Goal: Information Seeking & Learning: Learn about a topic

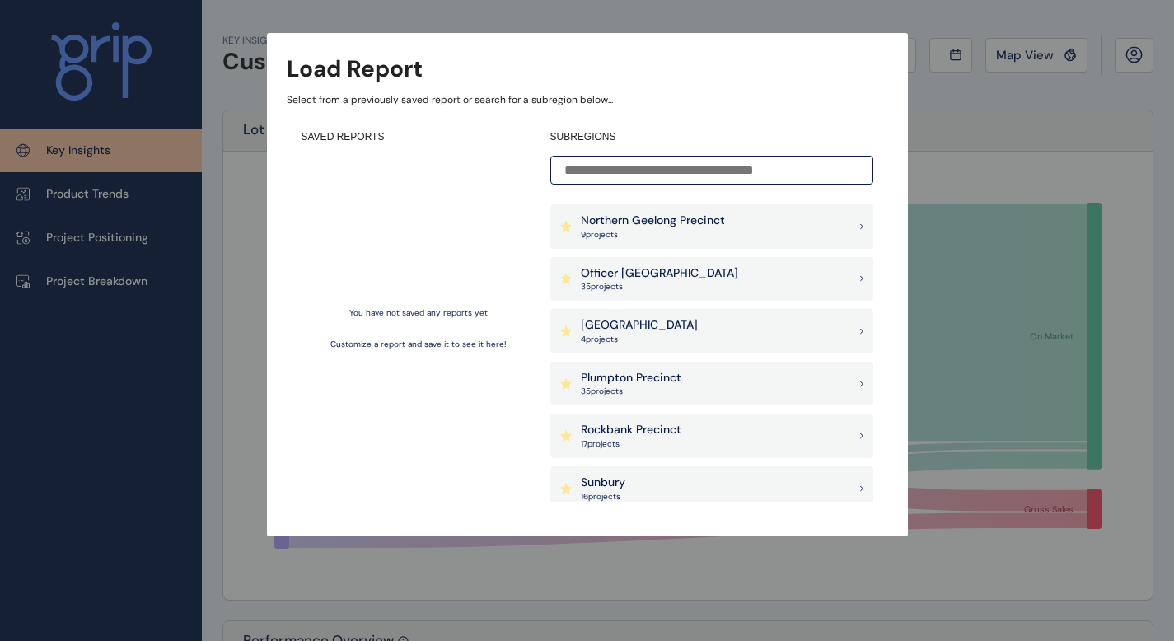
scroll to position [822, 0]
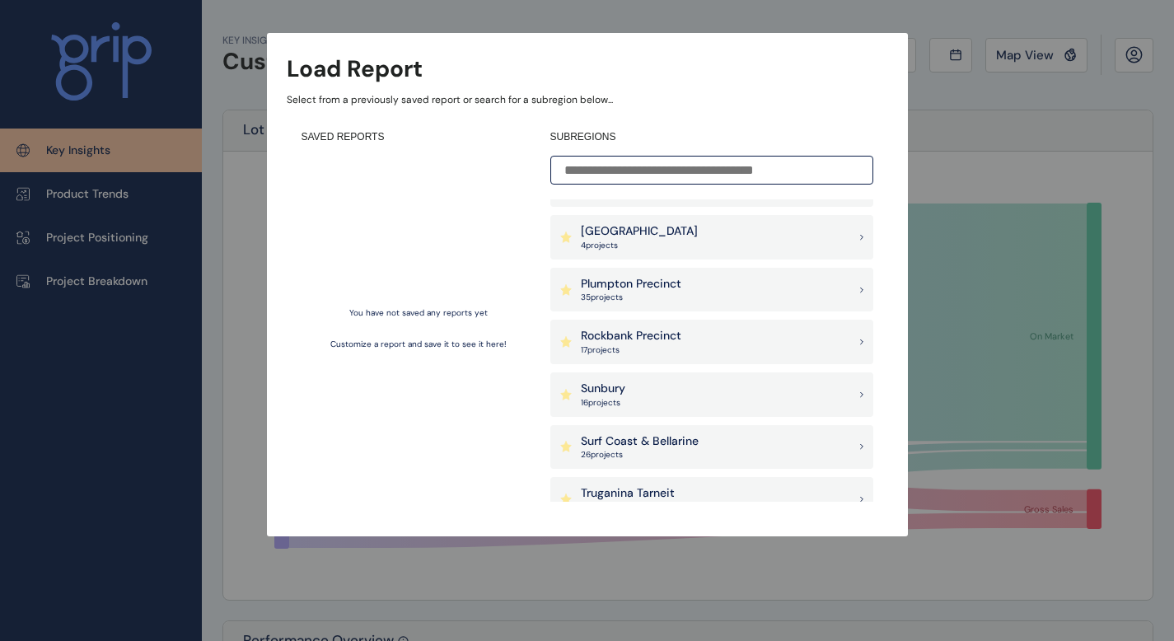
click at [959, 159] on div "Load Report Select from a previously saved report or search for a subregion bel…" at bounding box center [587, 251] width 1174 height 503
click at [1051, 68] on div "Load Report Select from a previously saved report or search for a subregion bel…" at bounding box center [587, 251] width 1174 height 503
click at [1056, 44] on div "Load Report Select from a previously saved report or search for a subregion bel…" at bounding box center [587, 251] width 1174 height 503
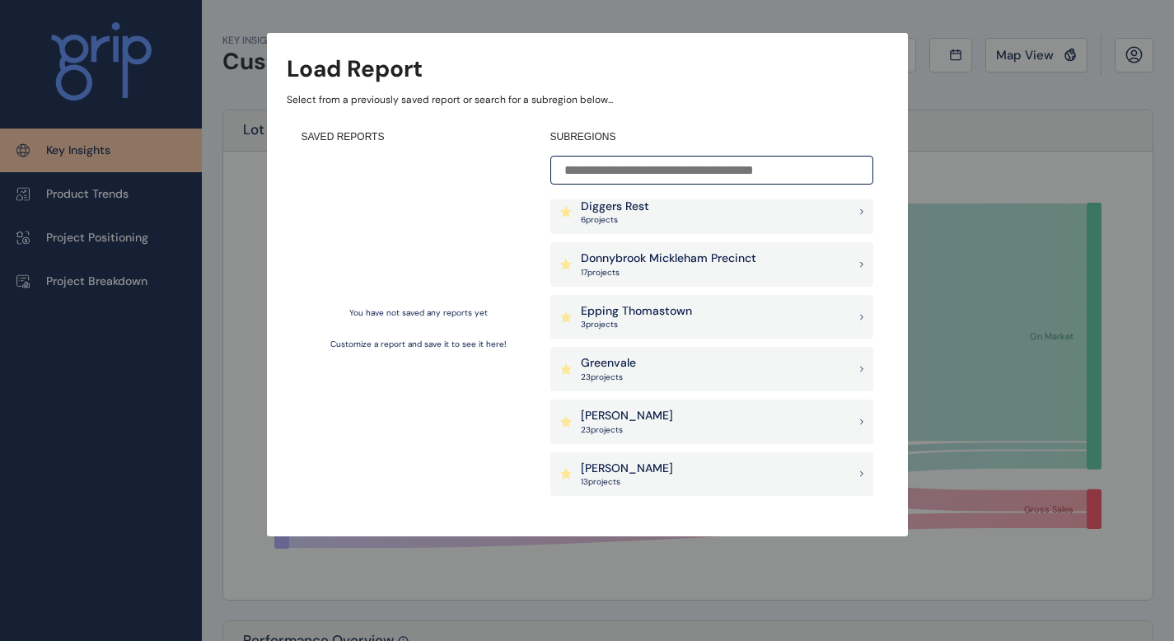
scroll to position [260, 0]
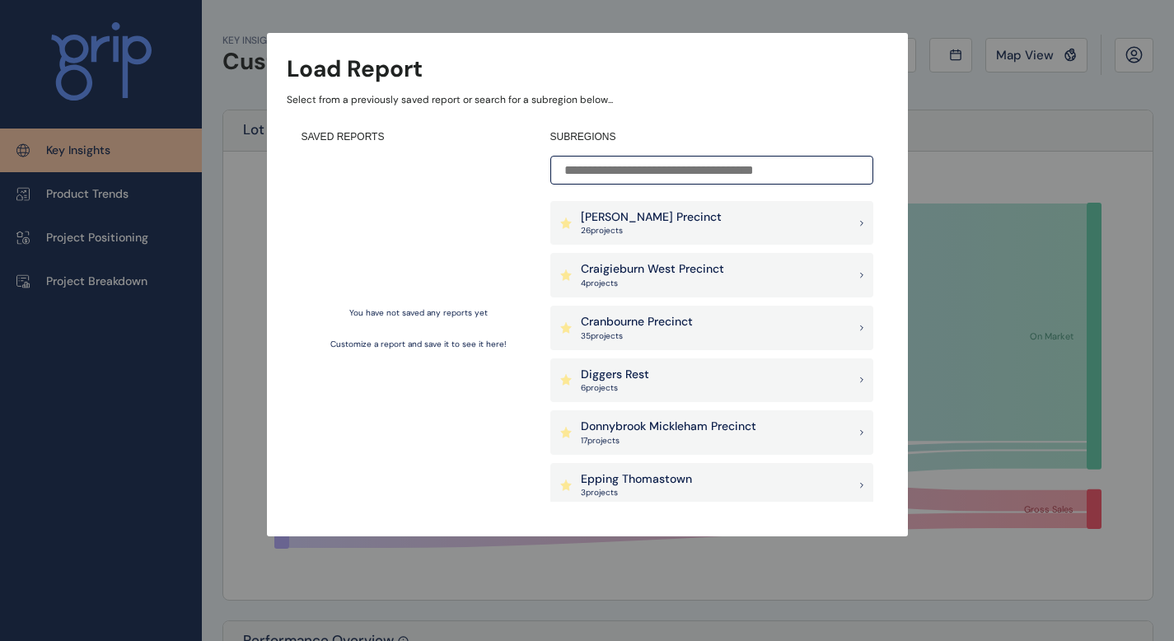
click at [989, 152] on div "Load Report Select from a previously saved report or search for a subregion bel…" at bounding box center [587, 251] width 1174 height 503
click at [400, 87] on div "Load Report Select from a previously saved report or search for a subregion bel…" at bounding box center [587, 284] width 641 height 503
click at [629, 168] on input at bounding box center [711, 170] width 323 height 29
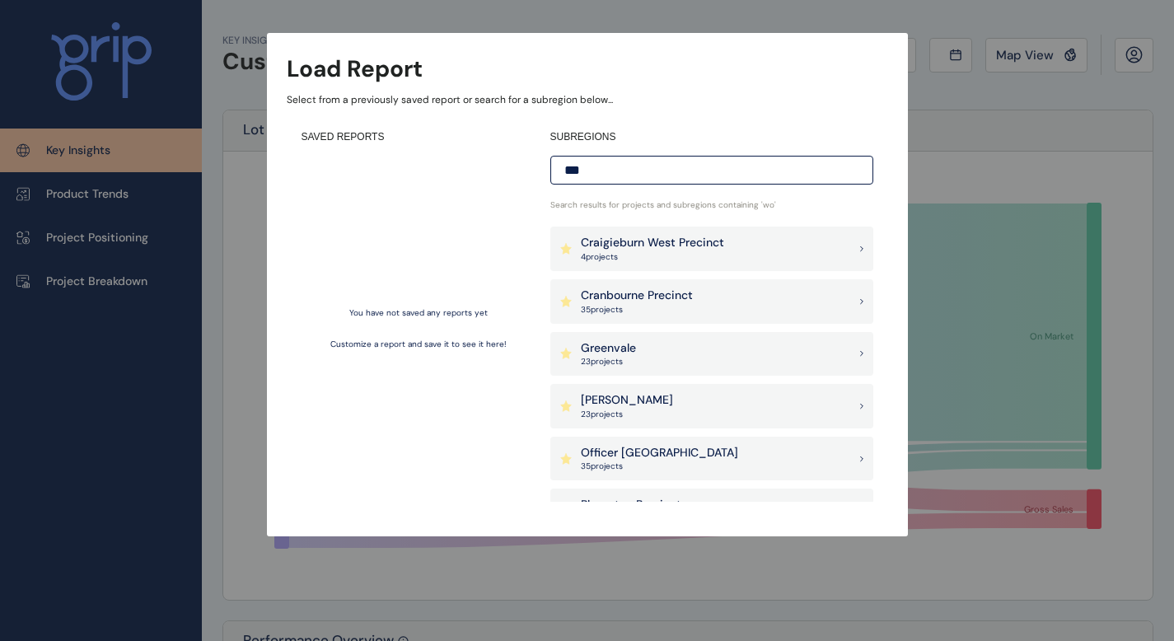
scroll to position [0, 0]
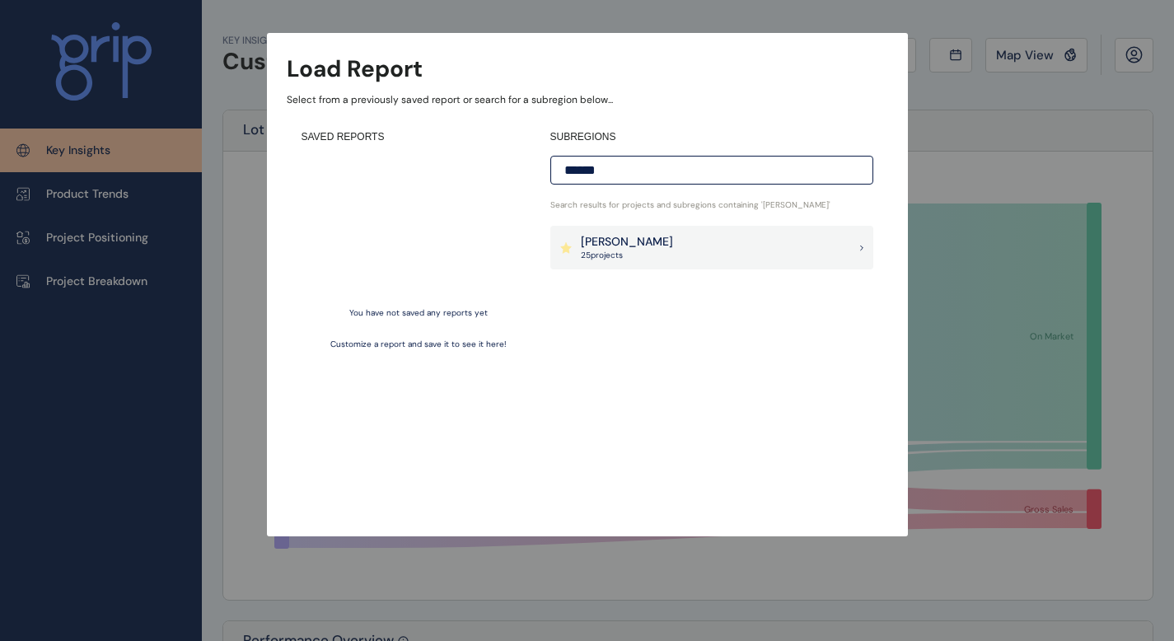
type input "******"
click at [671, 236] on div "[PERSON_NAME] 25 project s" at bounding box center [711, 248] width 323 height 44
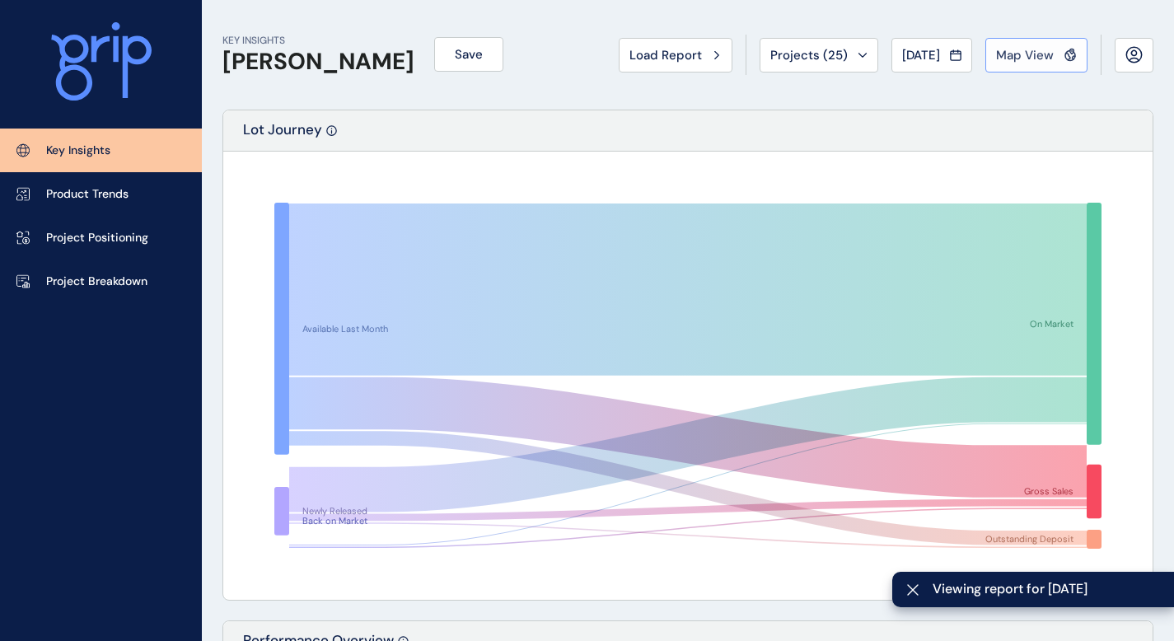
click at [1041, 63] on button "Map View" at bounding box center [1037, 55] width 102 height 35
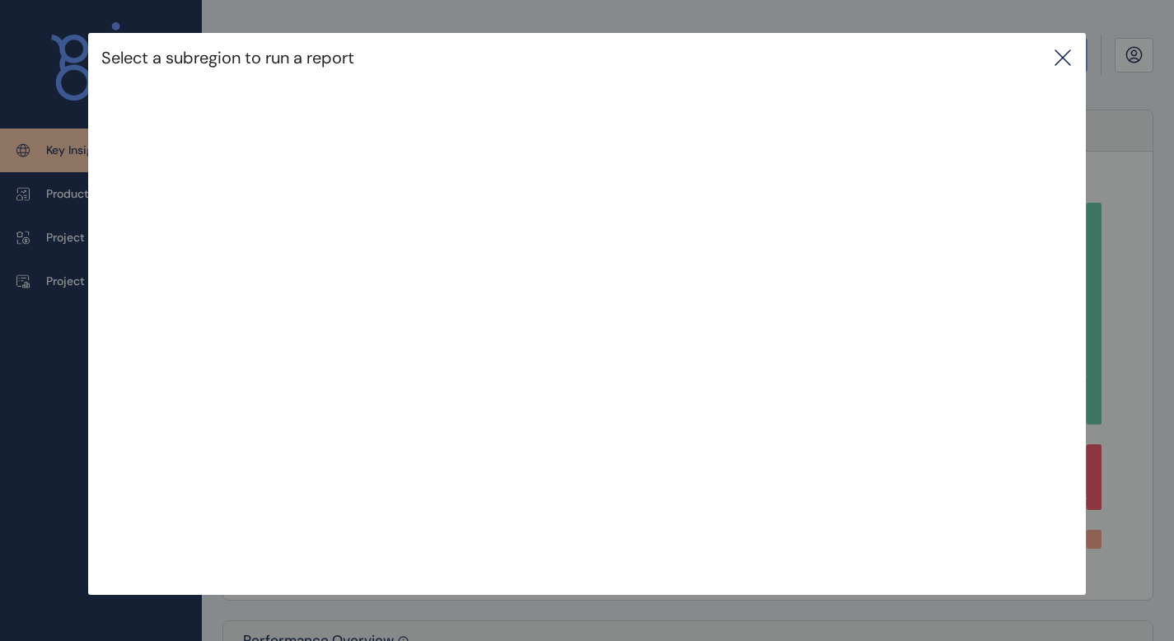
click at [1073, 63] on icon at bounding box center [1063, 58] width 20 height 20
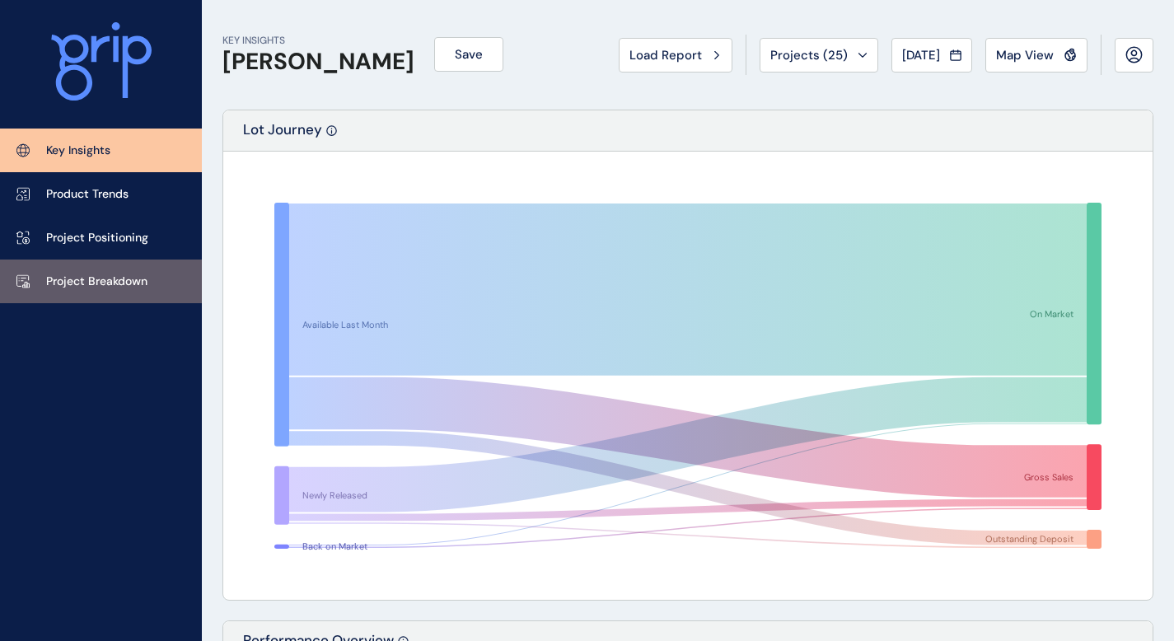
click at [104, 278] on p "Project Breakdown" at bounding box center [96, 282] width 101 height 16
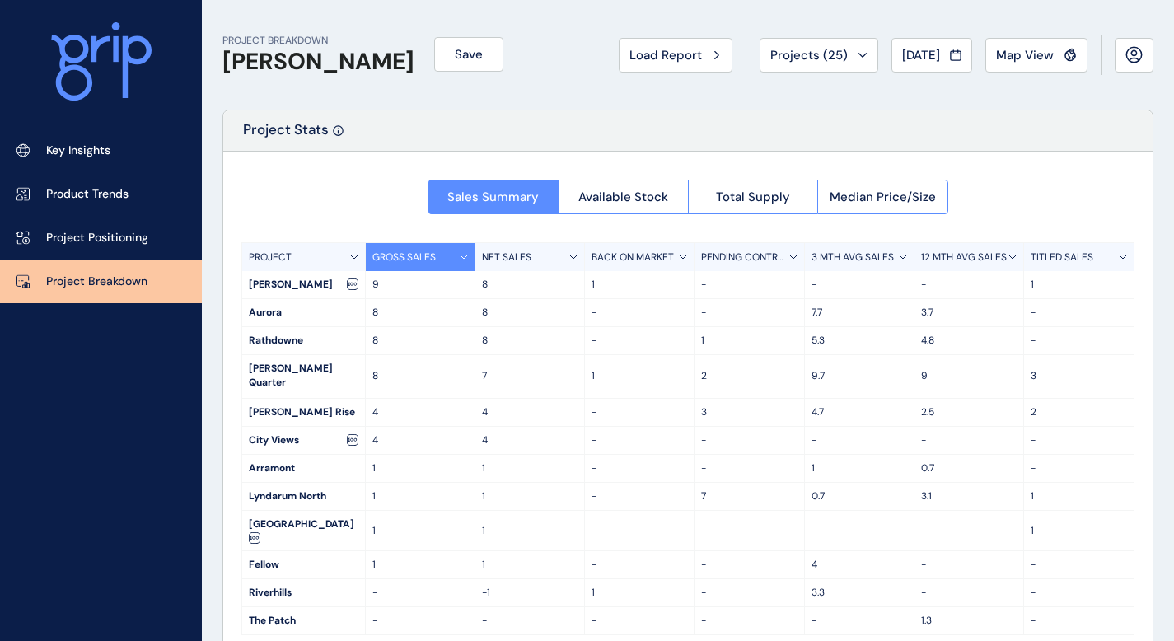
click at [299, 579] on div "Riverhills" at bounding box center [303, 592] width 123 height 27
drag, startPoint x: 326, startPoint y: 561, endPoint x: 573, endPoint y: 569, distance: 246.5
click at [410, 579] on div "Riverhills - -1 1 - 3.3 - -" at bounding box center [688, 593] width 892 height 28
click at [778, 551] on div "-" at bounding box center [750, 564] width 110 height 27
click at [628, 197] on span "Available Stock" at bounding box center [623, 197] width 90 height 16
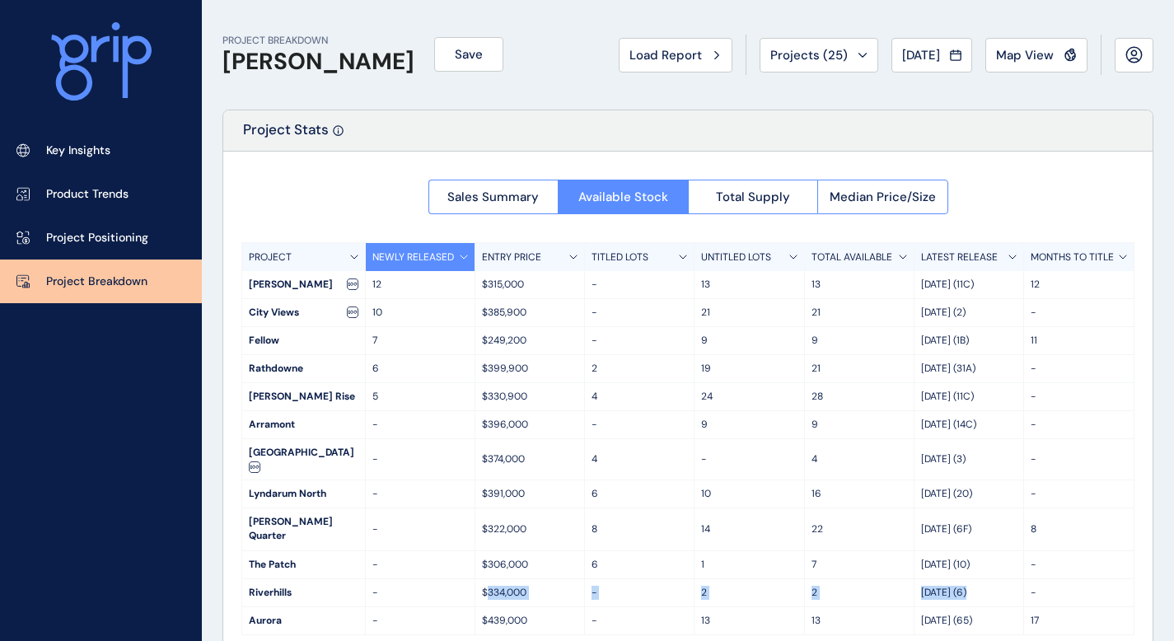
drag, startPoint x: 500, startPoint y: 568, endPoint x: 998, endPoint y: 564, distance: 497.7
click at [997, 579] on div "Riverhills - $334,000 - 2 [DATE] (6) -" at bounding box center [688, 593] width 892 height 28
click at [991, 586] on p "[DATE] (6)" at bounding box center [969, 593] width 96 height 14
click at [754, 194] on span "Total Supply" at bounding box center [753, 197] width 74 height 16
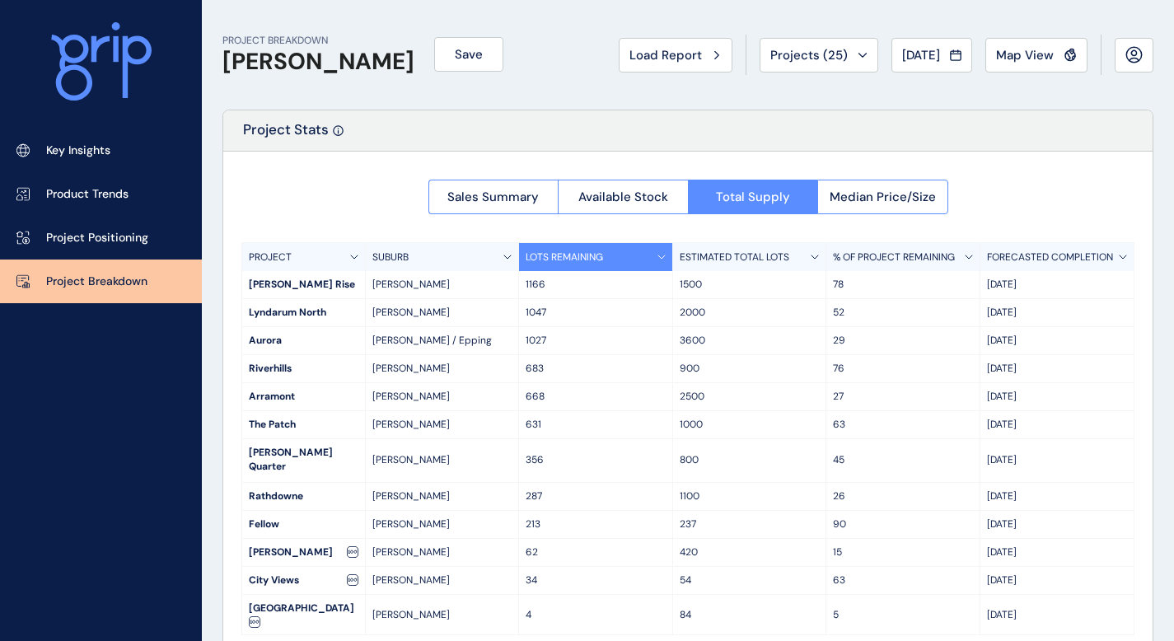
click at [557, 386] on div "668" at bounding box center [595, 396] width 153 height 27
drag, startPoint x: 569, startPoint y: 372, endPoint x: 494, endPoint y: 371, distance: 75.8
click at [494, 371] on div "Riverhills [PERSON_NAME] 683 900 76 Apr '30" at bounding box center [688, 369] width 892 height 28
click at [677, 376] on div "900" at bounding box center [749, 368] width 153 height 27
drag, startPoint x: 719, startPoint y: 374, endPoint x: 689, endPoint y: 373, distance: 29.7
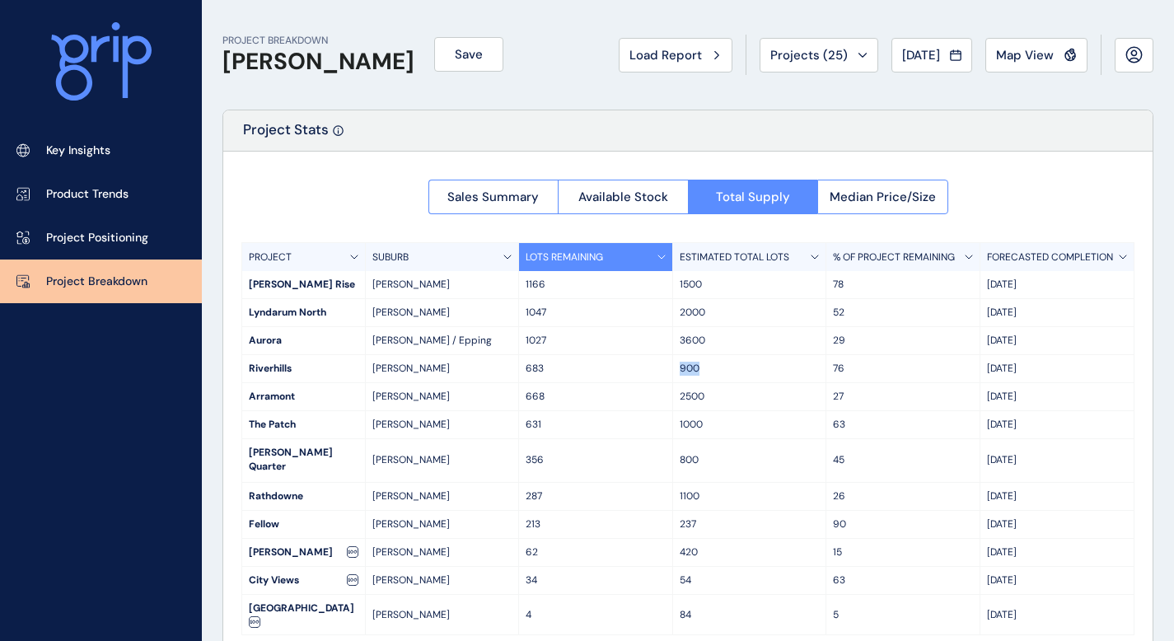
click at [645, 374] on div "Riverhills [PERSON_NAME] 683 900 76 Apr '30" at bounding box center [688, 369] width 892 height 28
drag, startPoint x: 1050, startPoint y: 372, endPoint x: 253, endPoint y: 361, distance: 796.9
click at [253, 361] on div "Riverhills [PERSON_NAME] 683 900 76 Apr '30" at bounding box center [688, 369] width 892 height 28
click at [287, 368] on div "Riverhills" at bounding box center [303, 368] width 123 height 27
click at [862, 199] on span "Median Price/Size" at bounding box center [883, 197] width 106 height 16
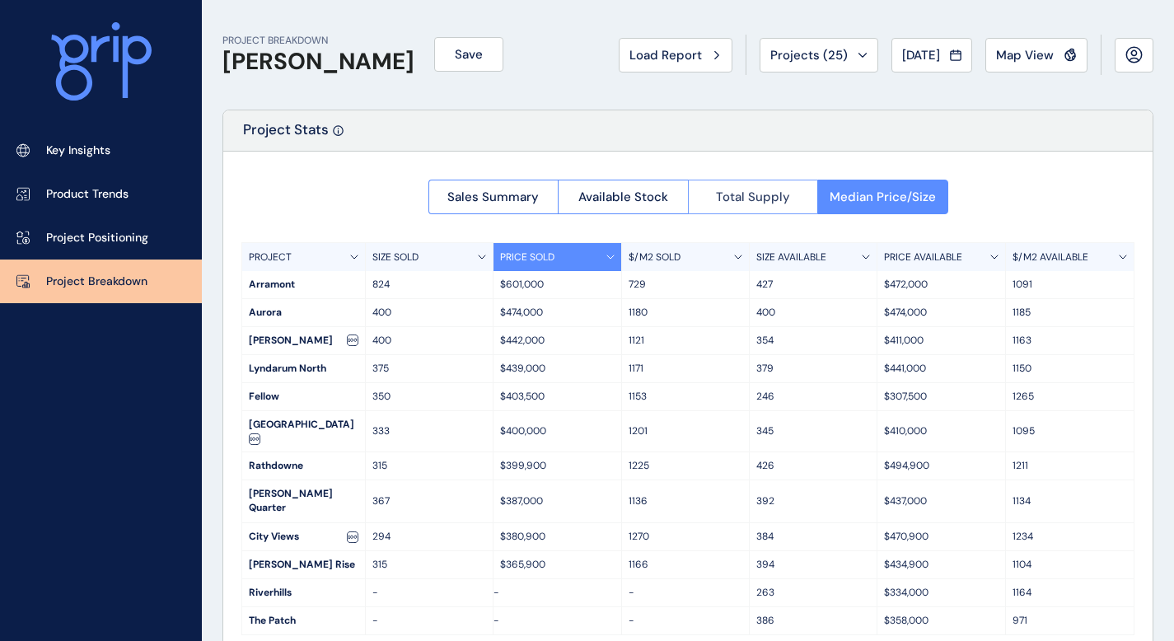
click at [723, 200] on span "Total Supply" at bounding box center [753, 197] width 74 height 16
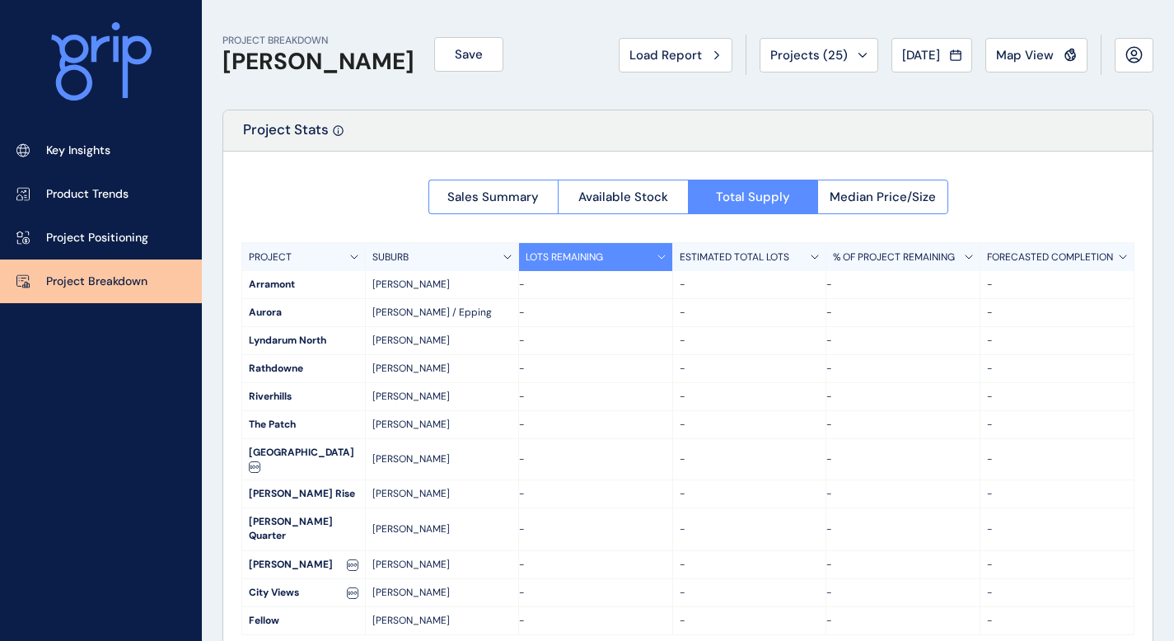
click at [592, 200] on div at bounding box center [687, 403] width 929 height 502
click at [622, 196] on div at bounding box center [687, 403] width 929 height 502
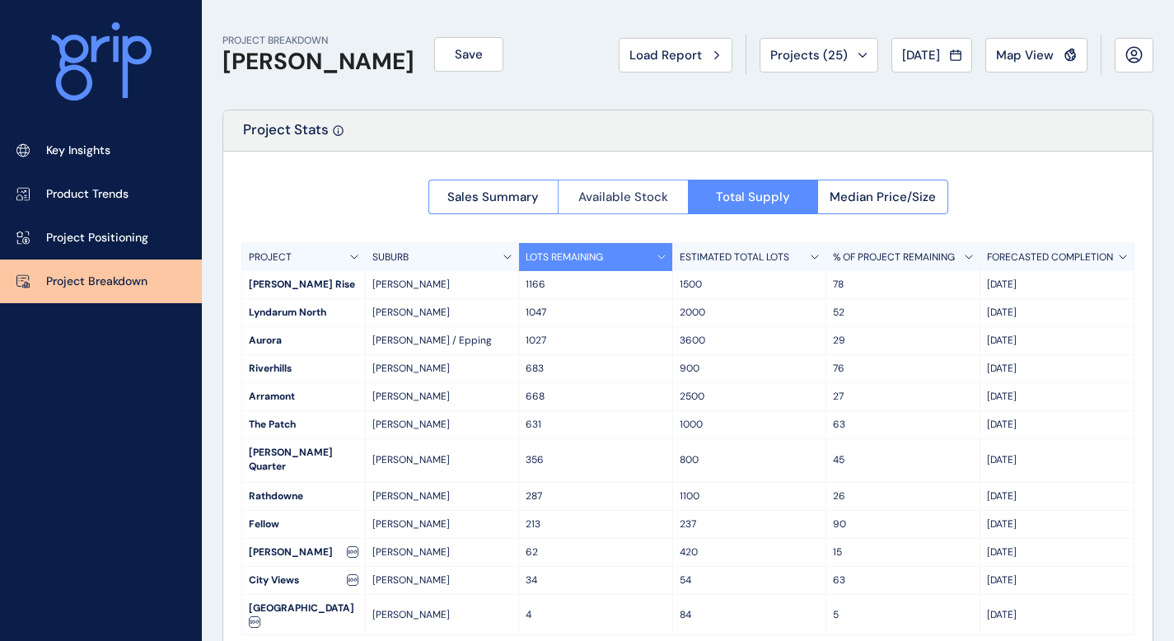
click at [625, 195] on span "Available Stock" at bounding box center [623, 197] width 90 height 16
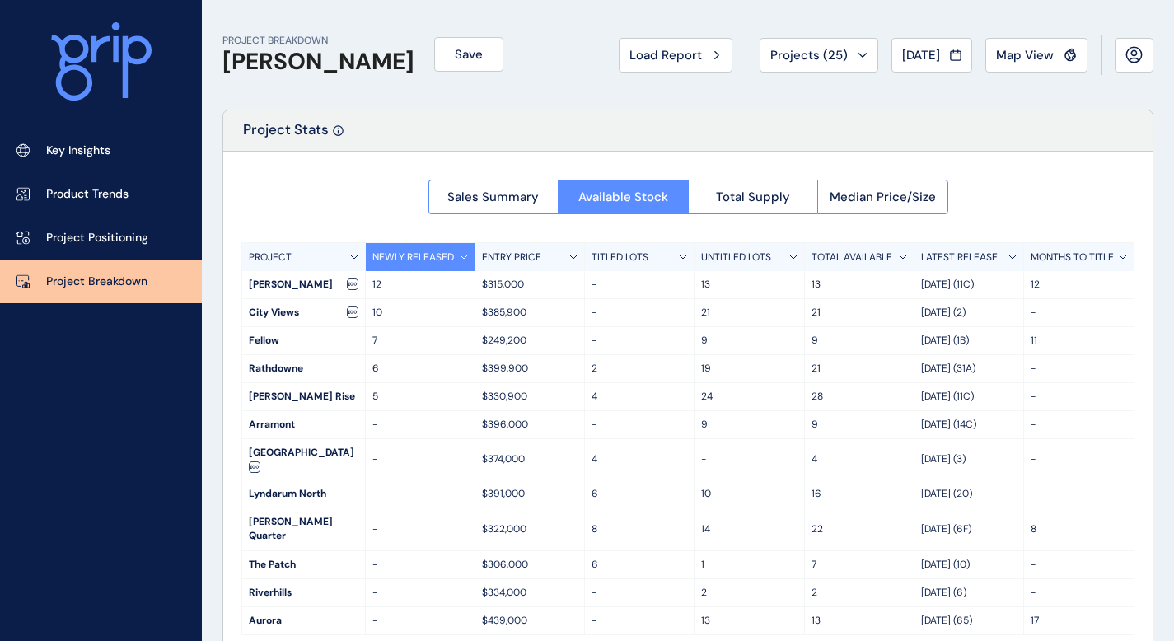
click at [671, 260] on div "TITLED LOTS" at bounding box center [640, 257] width 110 height 28
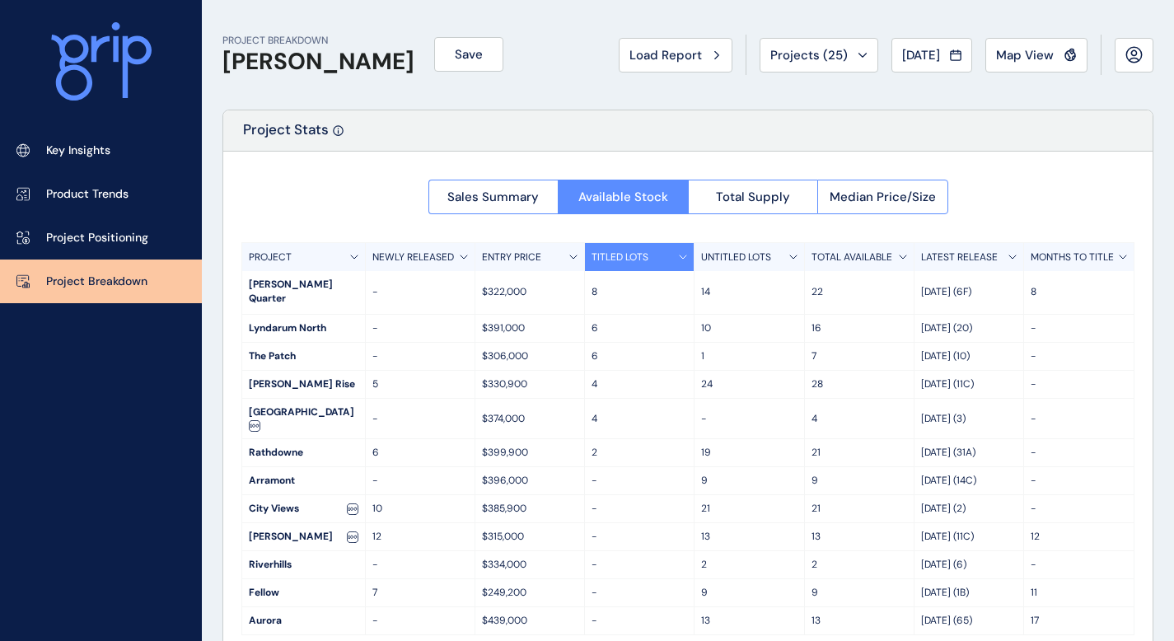
click at [728, 245] on div "UNTITLED LOTS" at bounding box center [750, 257] width 110 height 28
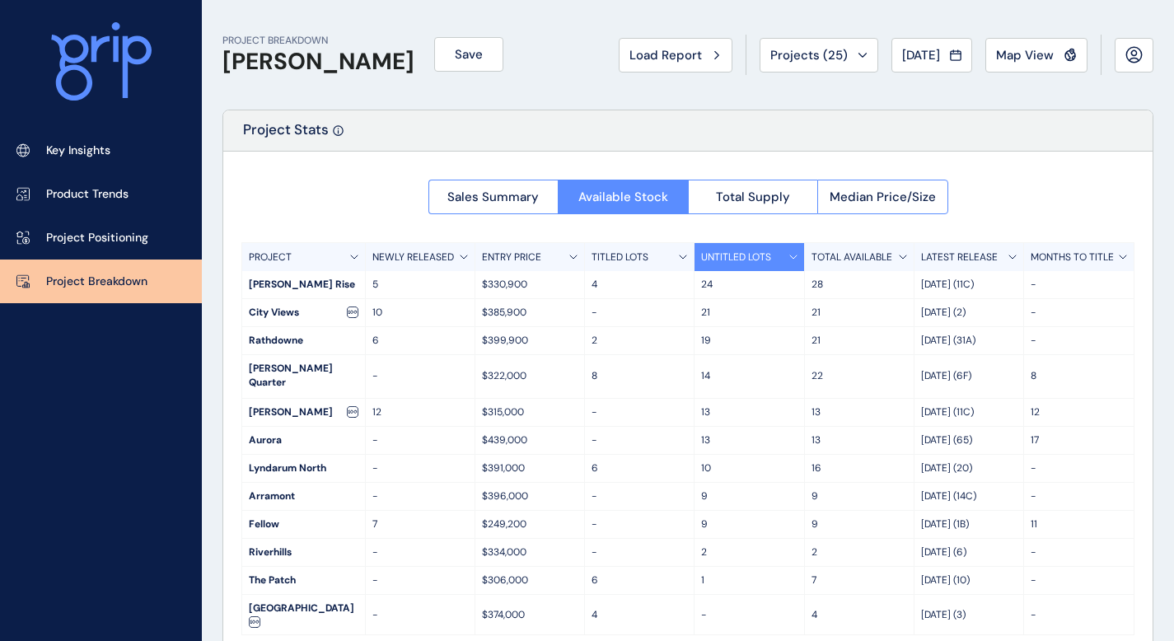
click at [694, 231] on div "Sales Summary Available Stock Total Supply Median Price/Size PROJECT NEWLY RELE…" at bounding box center [687, 403] width 929 height 502
click at [731, 200] on span "Total Supply" at bounding box center [753, 197] width 74 height 16
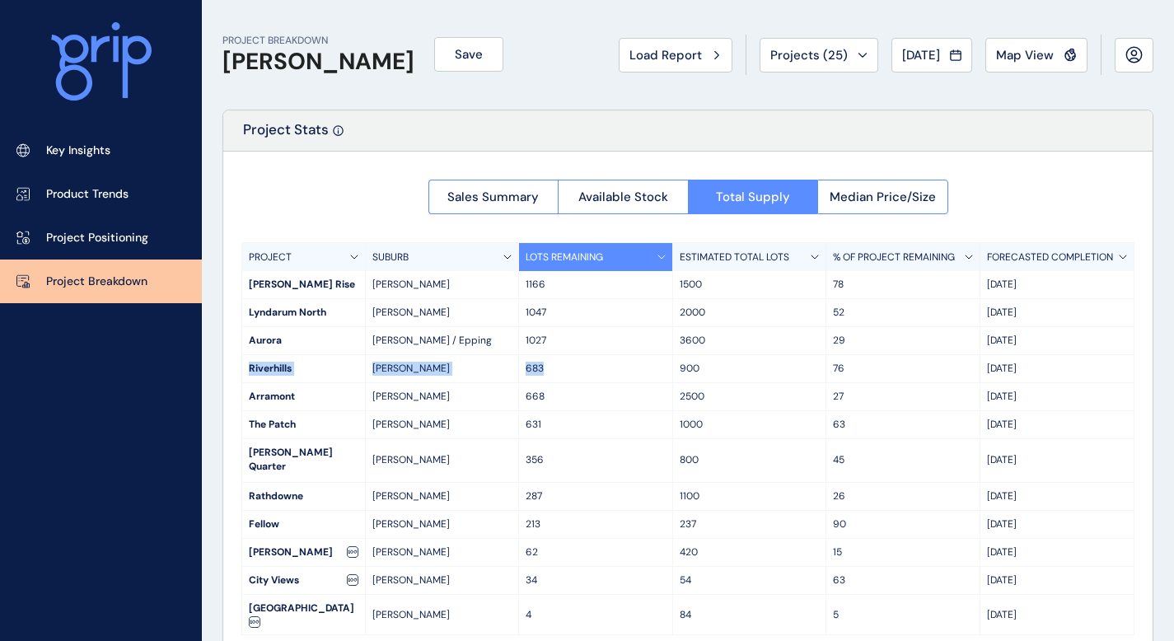
drag, startPoint x: 569, startPoint y: 375, endPoint x: 236, endPoint y: 368, distance: 333.0
click at [236, 368] on div "Sales Summary Available Stock Total Supply Median Price/Size PROJECT SUBURB LOT…" at bounding box center [687, 403] width 929 height 502
click at [1060, 369] on p "[DATE]" at bounding box center [1057, 369] width 140 height 14
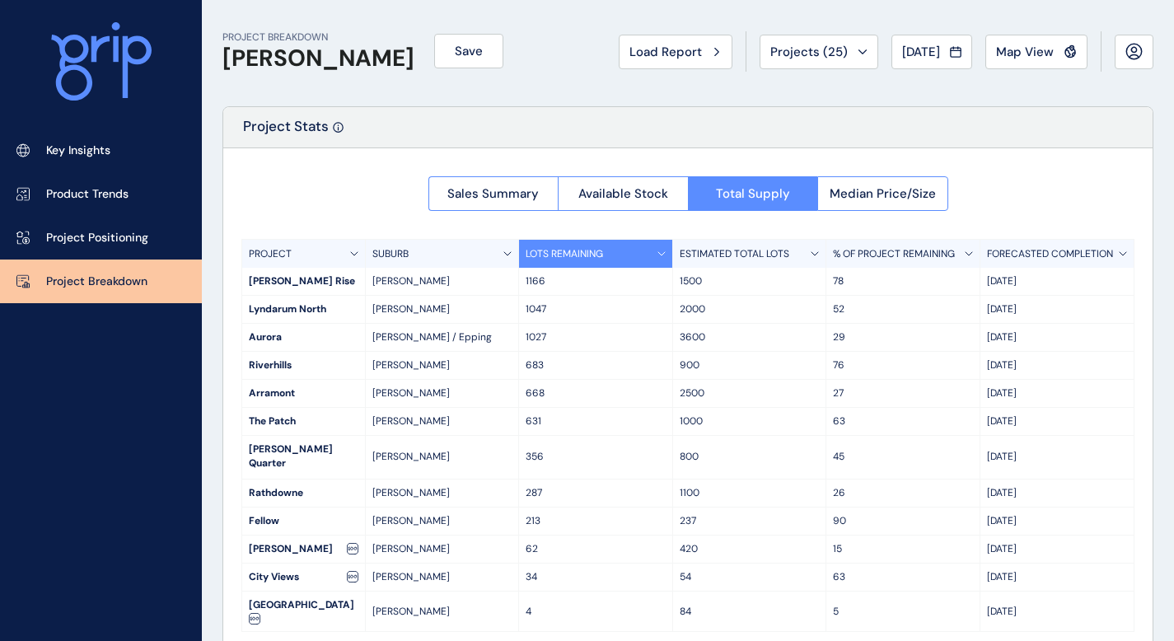
scroll to position [5, 0]
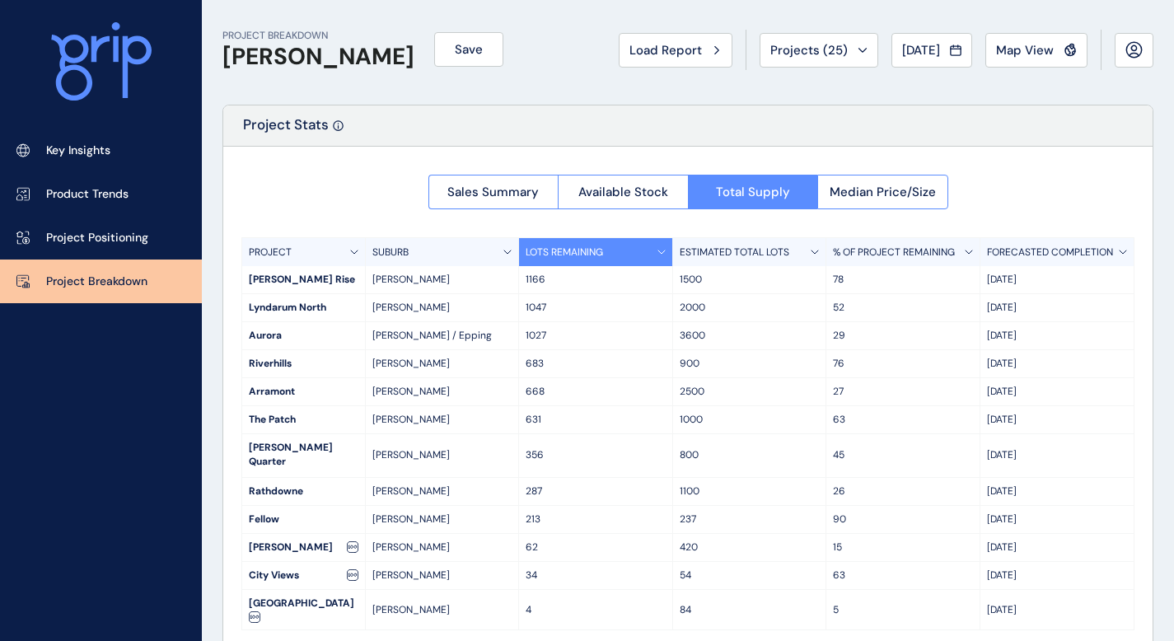
click at [91, 61] on icon at bounding box center [100, 49] width 18 height 26
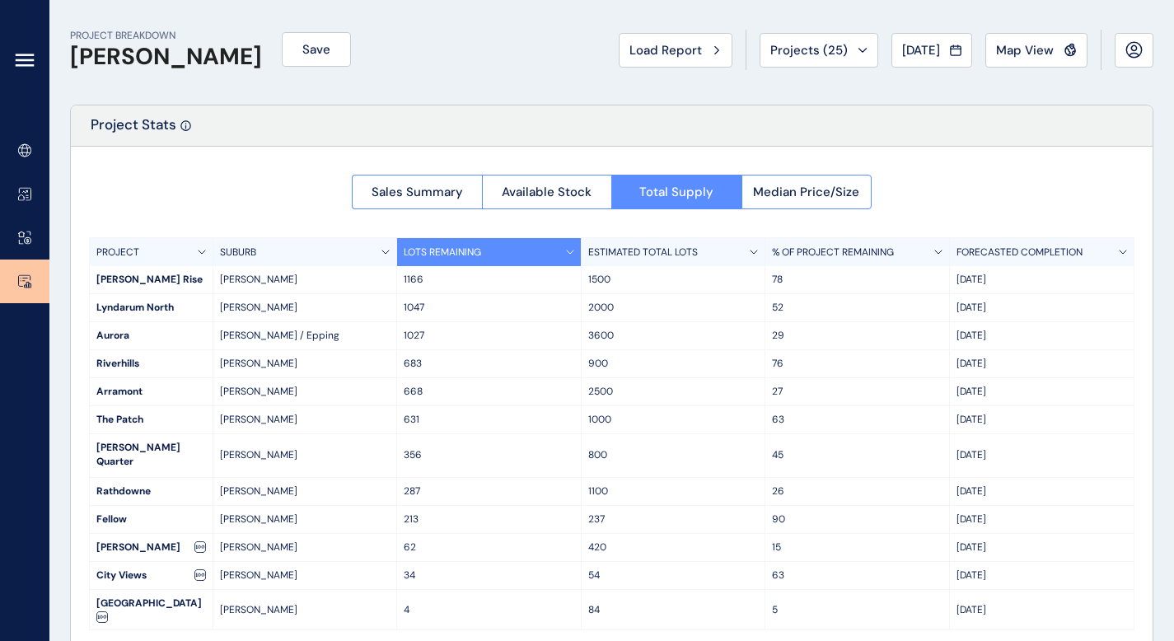
click at [40, 63] on div at bounding box center [24, 64] width 49 height 129
click at [29, 60] on icon at bounding box center [24, 60] width 16 height 0
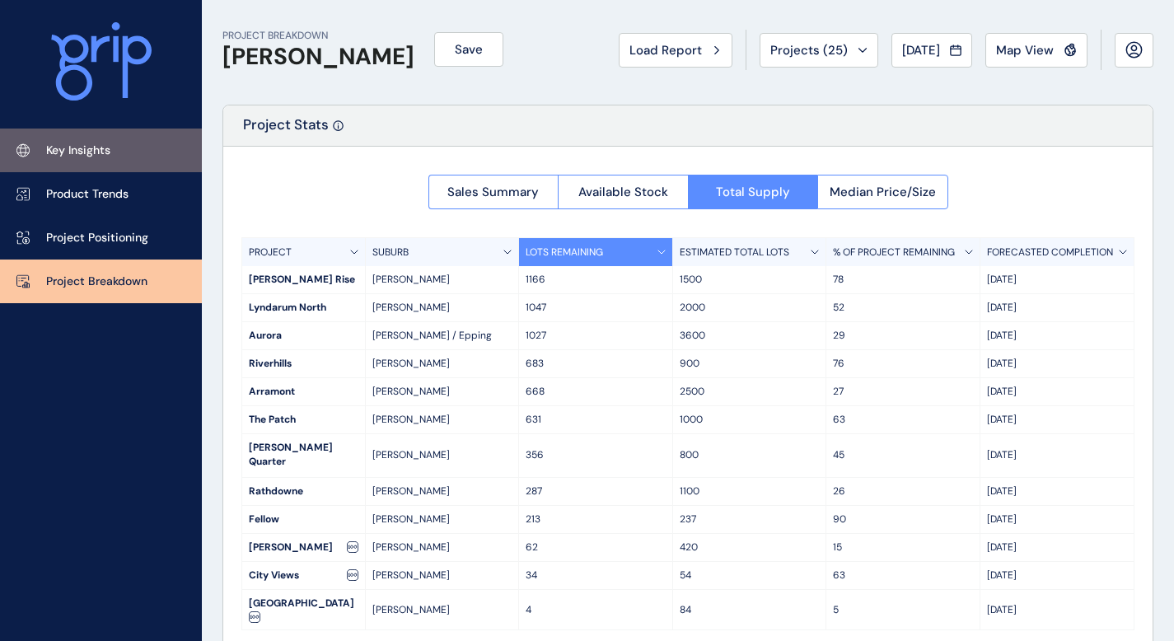
click at [83, 163] on link "Key Insights" at bounding box center [101, 151] width 202 height 44
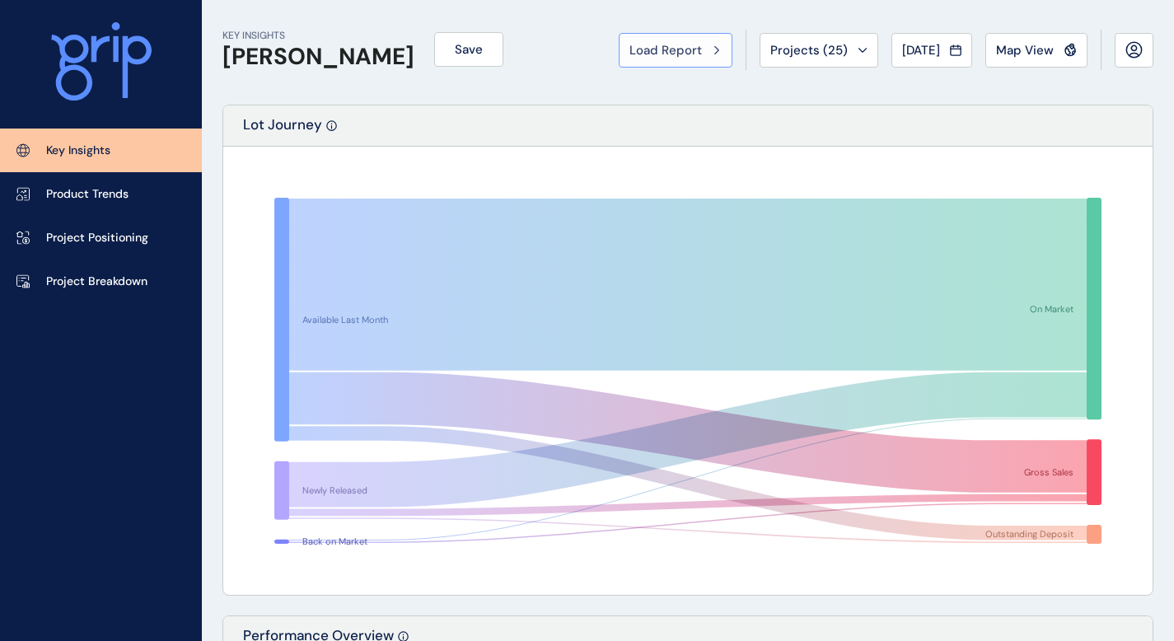
click at [691, 64] on button "Load Report" at bounding box center [676, 50] width 114 height 35
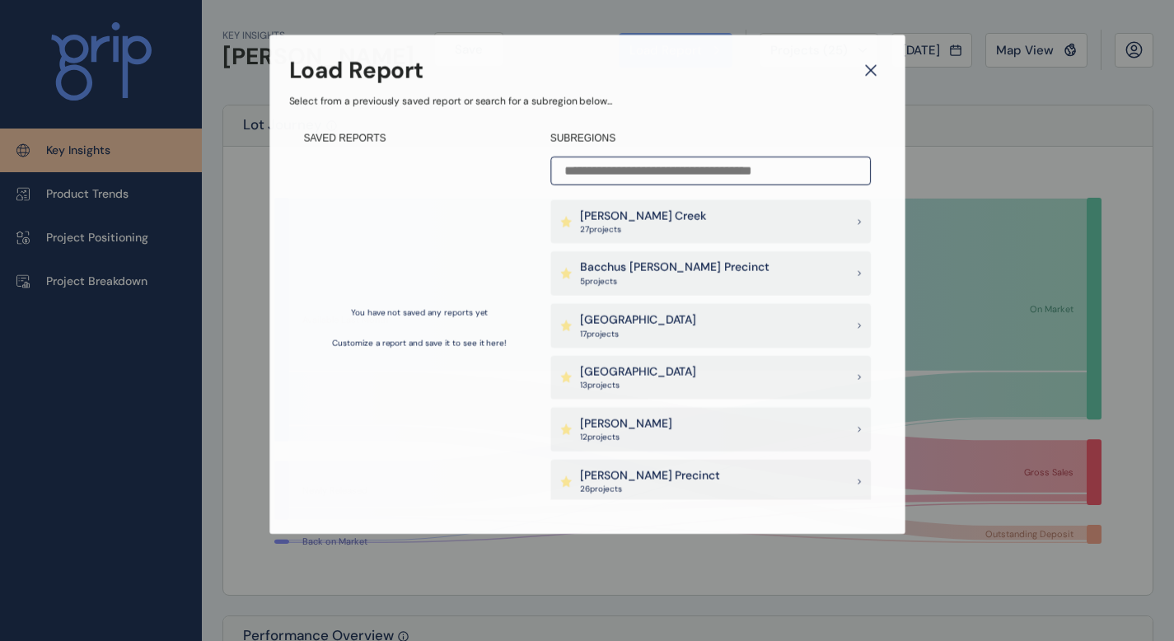
click at [691, 64] on div "Load Report" at bounding box center [587, 70] width 597 height 32
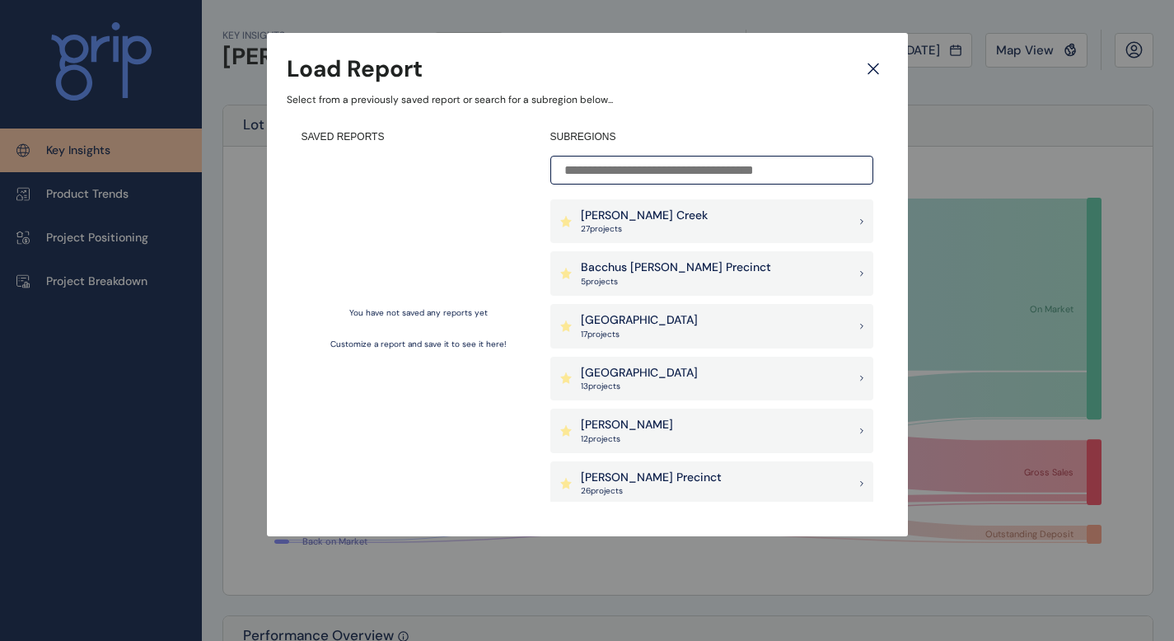
click at [1093, 63] on div "Load Report Select from a previously saved report or search for a subregion bel…" at bounding box center [587, 251] width 1174 height 503
click at [865, 71] on icon at bounding box center [874, 68] width 30 height 29
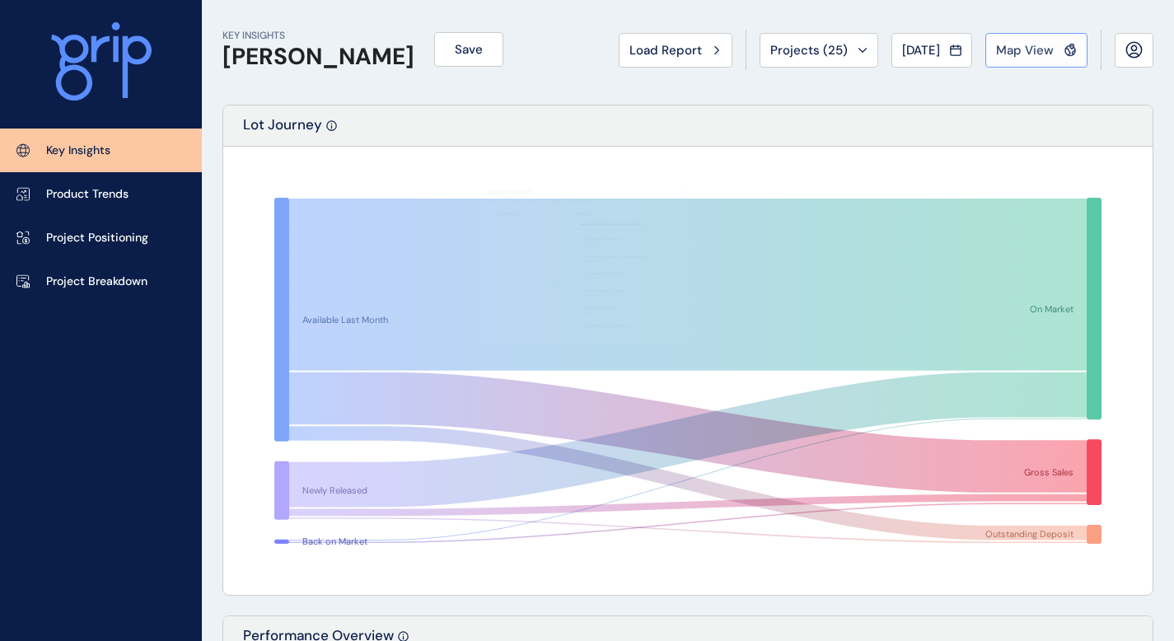
click at [1031, 63] on button "Map View" at bounding box center [1037, 50] width 102 height 35
